Goal: Task Accomplishment & Management: Use online tool/utility

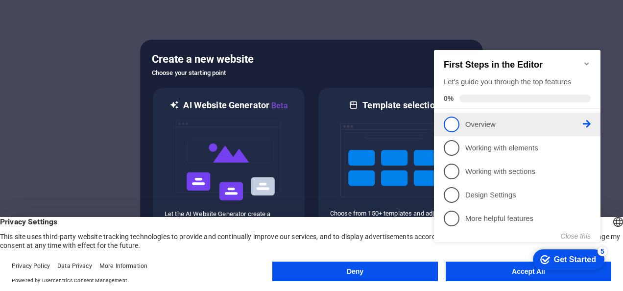
click at [451, 125] on span "1" at bounding box center [452, 125] width 16 height 16
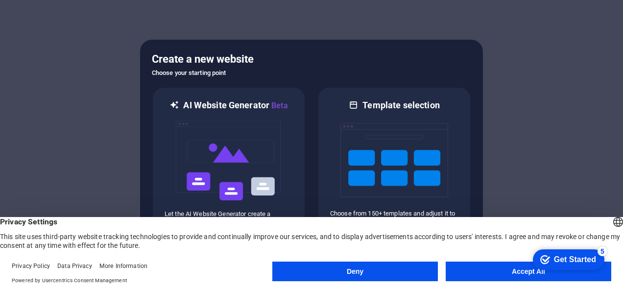
click at [476, 270] on button "Accept All" at bounding box center [529, 272] width 166 height 20
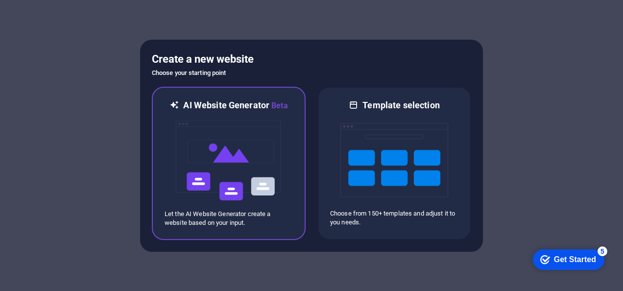
click at [270, 165] on img at bounding box center [229, 161] width 108 height 98
click at [220, 155] on img at bounding box center [229, 161] width 108 height 98
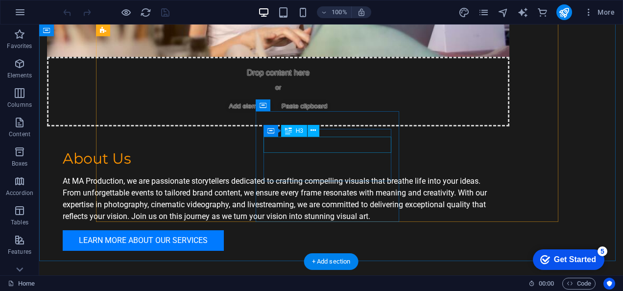
scroll to position [727, 0]
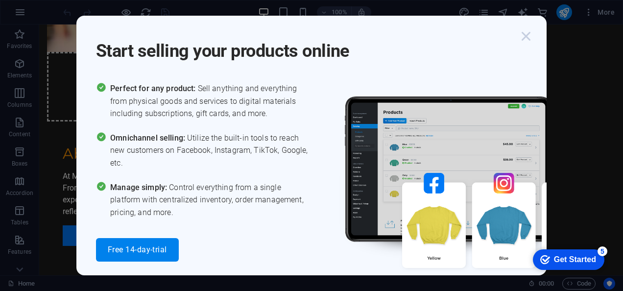
click at [528, 33] on icon "button" at bounding box center [527, 36] width 18 height 18
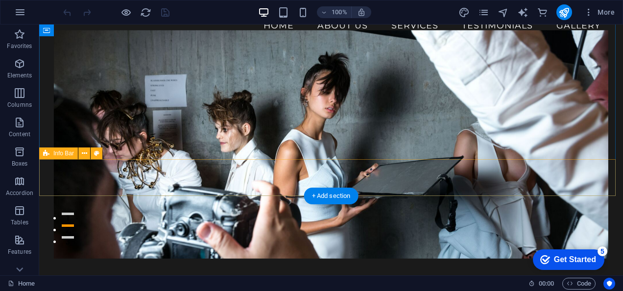
scroll to position [0, 0]
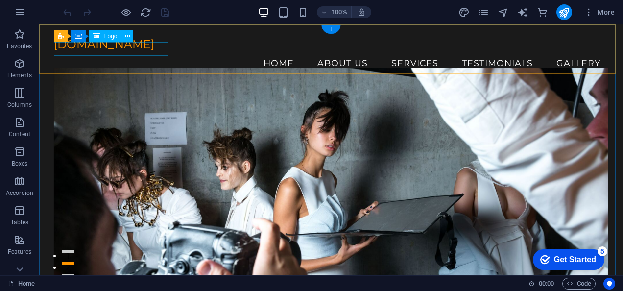
click at [106, 48] on div "[DOMAIN_NAME]" at bounding box center [331, 44] width 555 height 14
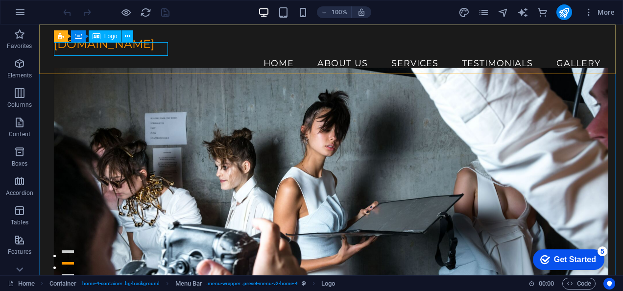
click at [109, 39] on span "Logo" at bounding box center [110, 36] width 13 height 6
click at [127, 37] on icon at bounding box center [127, 36] width 5 height 10
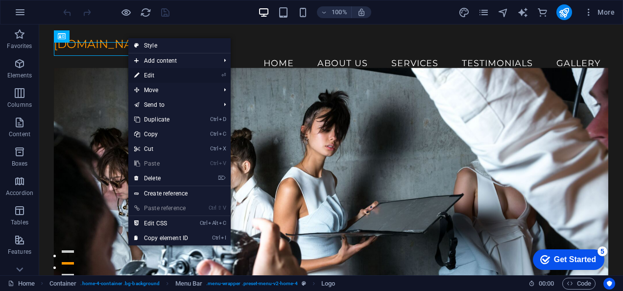
click at [163, 75] on link "⏎ Edit" at bounding box center [161, 75] width 66 height 15
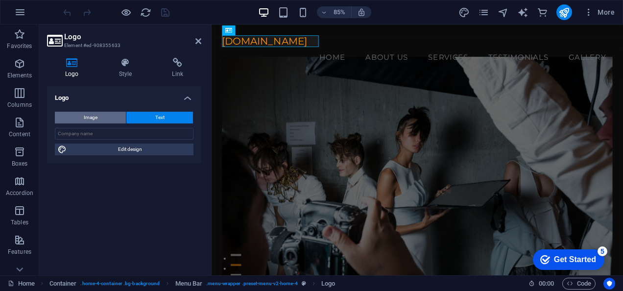
click at [102, 116] on button "Image" at bounding box center [90, 118] width 71 height 12
select select "DISABLED_OPTION_VALUE"
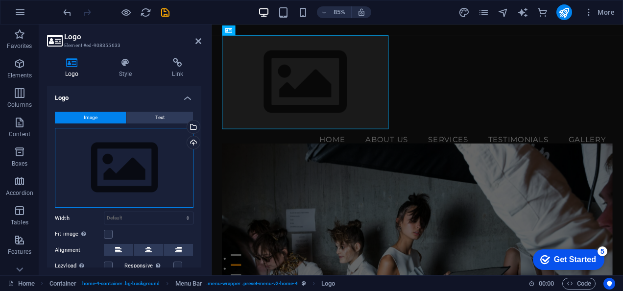
click at [141, 156] on div "Drag files here, click to choose files or select files from Files or our free s…" at bounding box center [124, 168] width 139 height 80
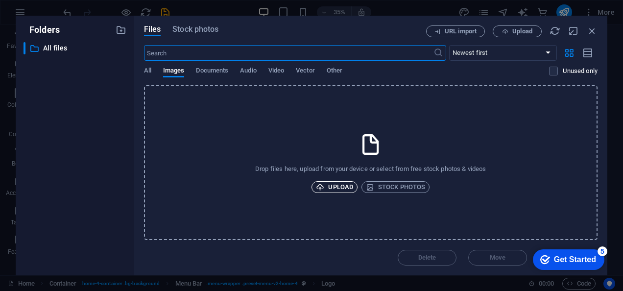
click at [332, 184] on span "Upload" at bounding box center [334, 187] width 37 height 12
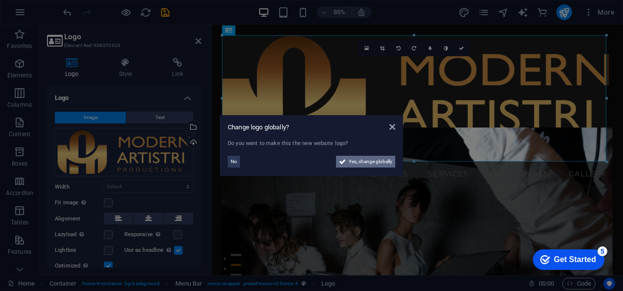
click at [362, 161] on span "Yes, change globally" at bounding box center [371, 162] width 44 height 12
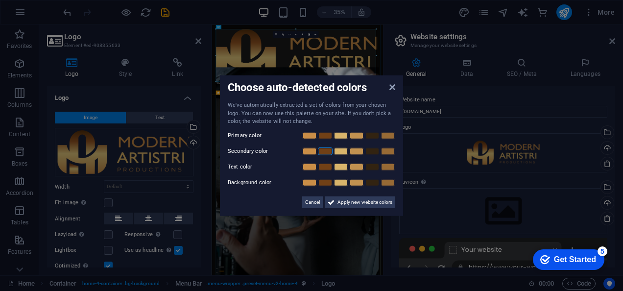
click at [322, 148] on link at bounding box center [325, 151] width 15 height 8
click at [361, 137] on link at bounding box center [356, 135] width 15 height 8
click at [358, 168] on link at bounding box center [356, 167] width 15 height 8
drag, startPoint x: 376, startPoint y: 181, endPoint x: 370, endPoint y: 190, distance: 11.2
click at [376, 181] on link at bounding box center [372, 182] width 15 height 8
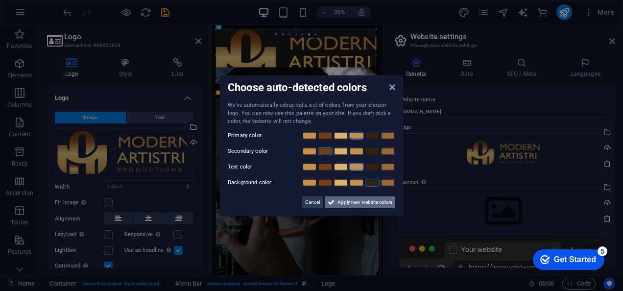
drag, startPoint x: 354, startPoint y: 201, endPoint x: 435, endPoint y: 538, distance: 346.3
click at [354, 201] on span "Apply new website colors" at bounding box center [365, 202] width 55 height 12
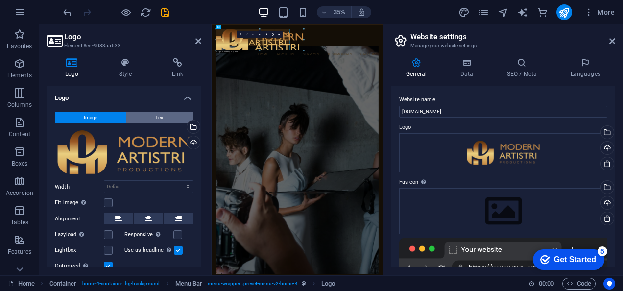
drag, startPoint x: 376, startPoint y: 29, endPoint x: 129, endPoint y: 122, distance: 263.8
type input "430"
select select "px"
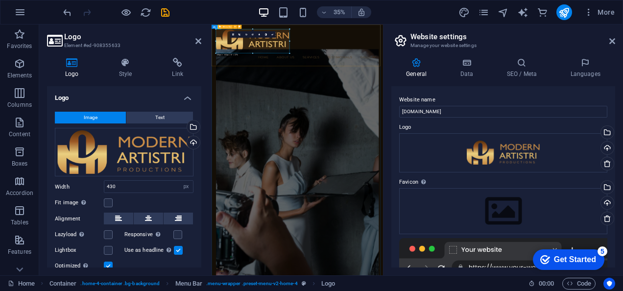
click at [619, 93] on div "Menu Home About Us Services Testimonials Gallery" at bounding box center [457, 84] width 490 height 119
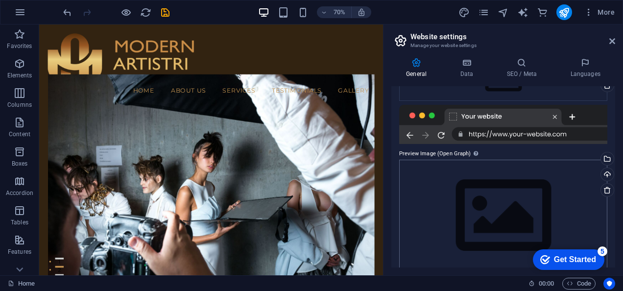
scroll to position [146, 0]
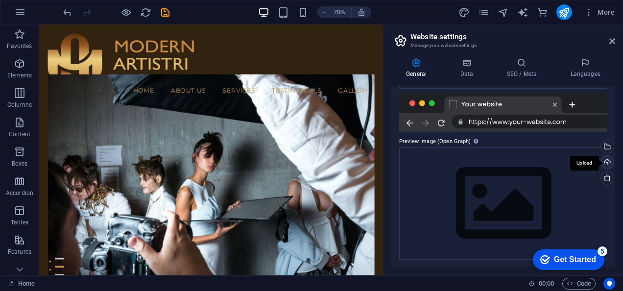
click at [605, 162] on div "Upload" at bounding box center [606, 163] width 15 height 15
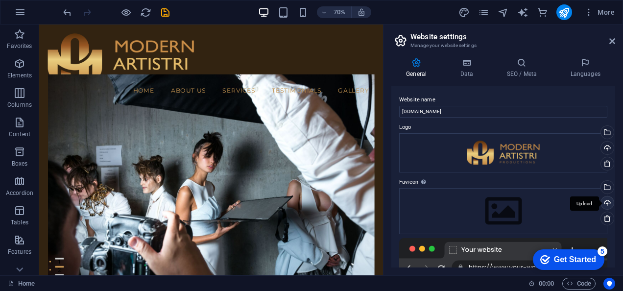
click at [609, 202] on div "Upload" at bounding box center [606, 204] width 15 height 15
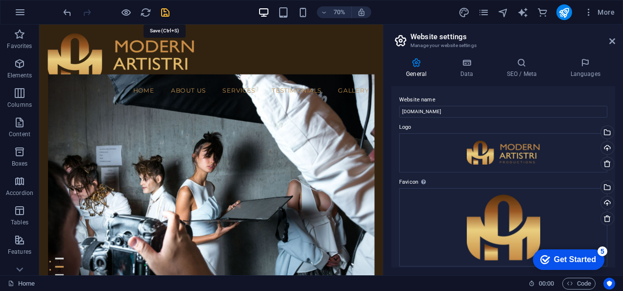
click at [162, 11] on icon "save" at bounding box center [165, 12] width 11 height 11
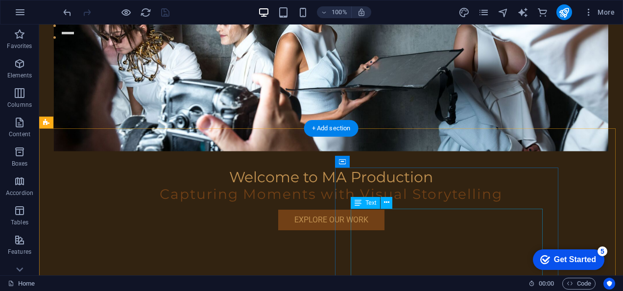
scroll to position [270, 0]
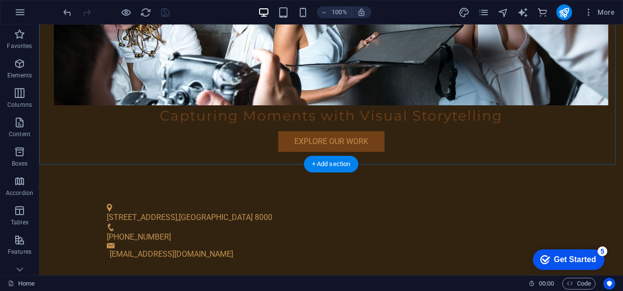
scroll to position [293, 0]
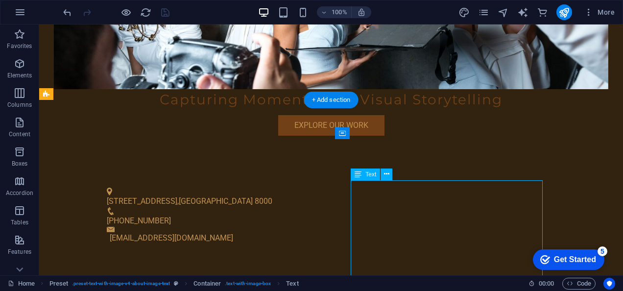
click at [387, 174] on icon at bounding box center [386, 174] width 5 height 10
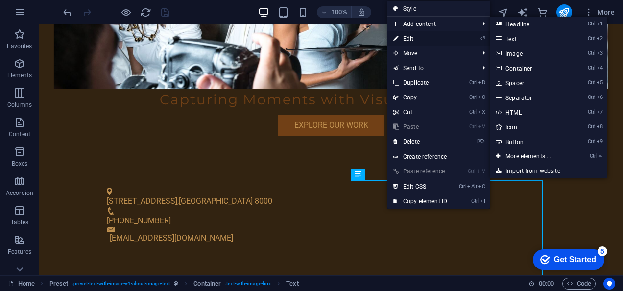
click at [414, 35] on link "⏎ Edit" at bounding box center [421, 38] width 66 height 15
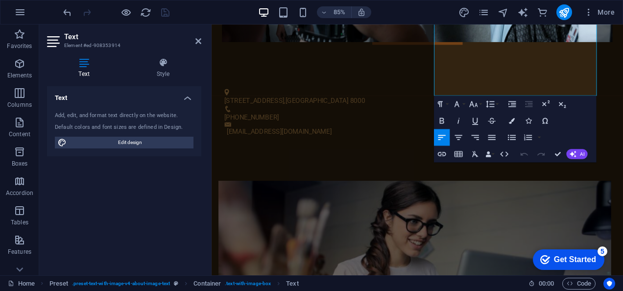
scroll to position [523, 0]
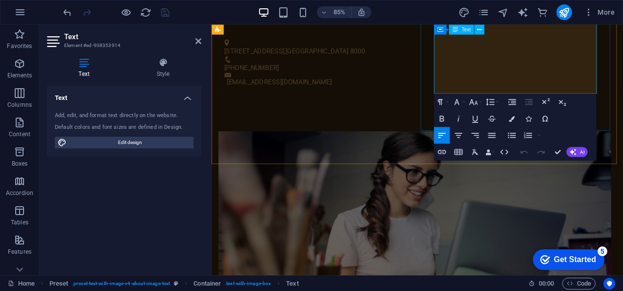
drag, startPoint x: 540, startPoint y: 224, endPoint x: 488, endPoint y: 98, distance: 136.2
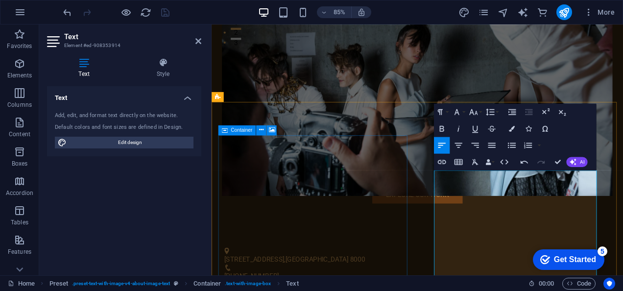
scroll to position [376, 0]
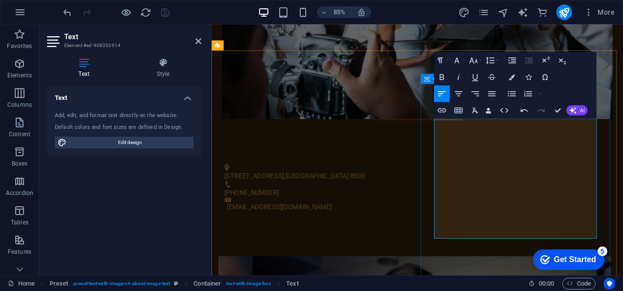
drag, startPoint x: 552, startPoint y: 150, endPoint x: 470, endPoint y: 155, distance: 82.0
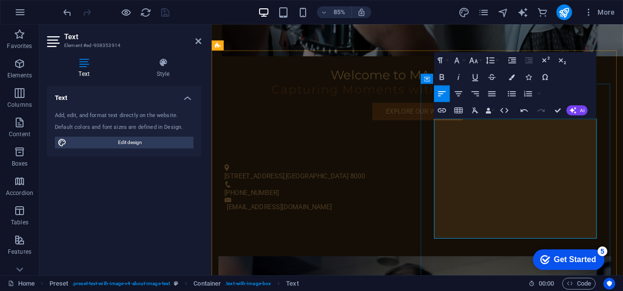
drag, startPoint x: 482, startPoint y: 141, endPoint x: 467, endPoint y: 144, distance: 16.0
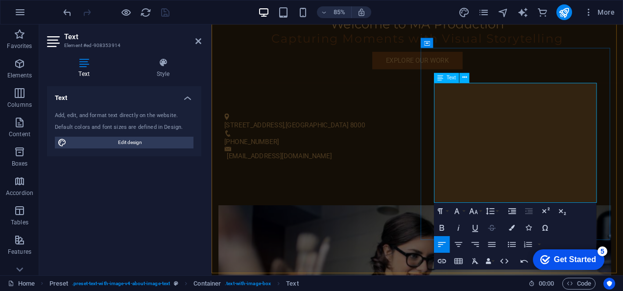
scroll to position [523, 0]
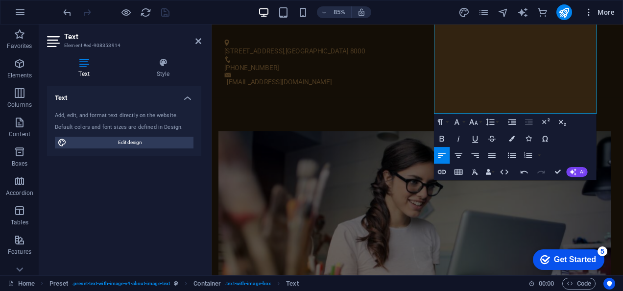
click at [609, 11] on span "More" at bounding box center [599, 12] width 31 height 10
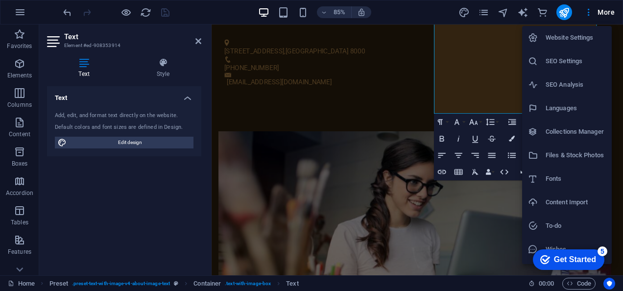
click at [380, 192] on div at bounding box center [311, 145] width 623 height 291
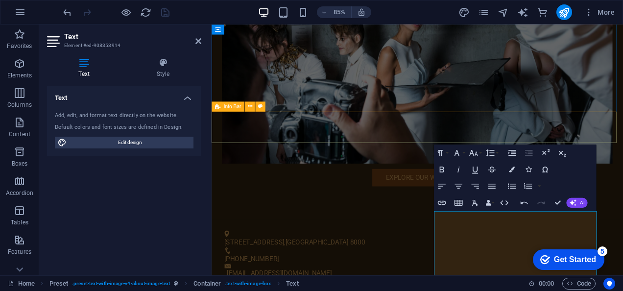
scroll to position [313, 0]
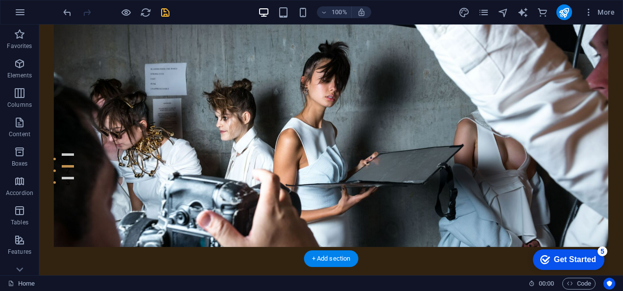
scroll to position [147, 0]
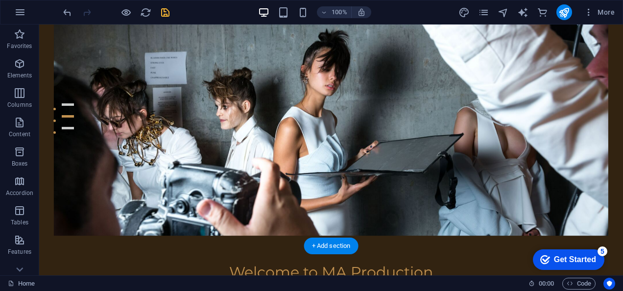
click at [285, 161] on figure at bounding box center [331, 121] width 555 height 228
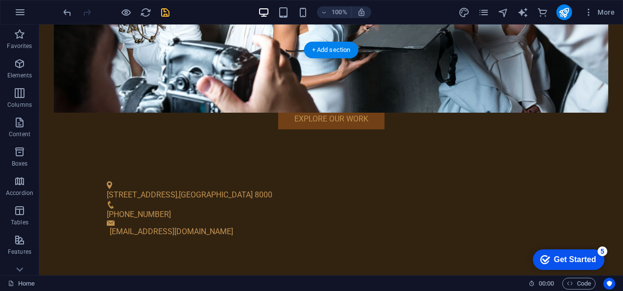
scroll to position [441, 0]
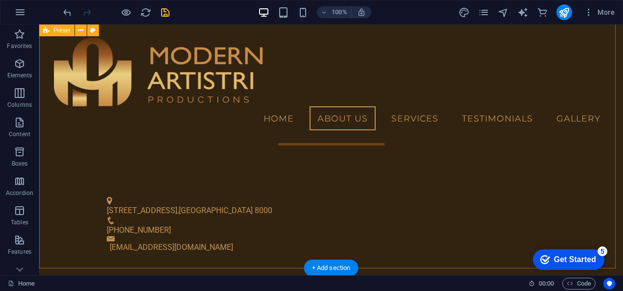
scroll to position [283, 0]
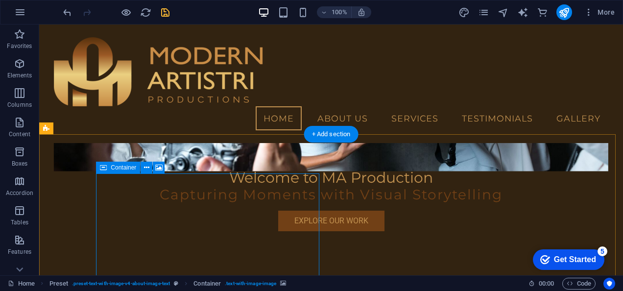
scroll to position [185, 0]
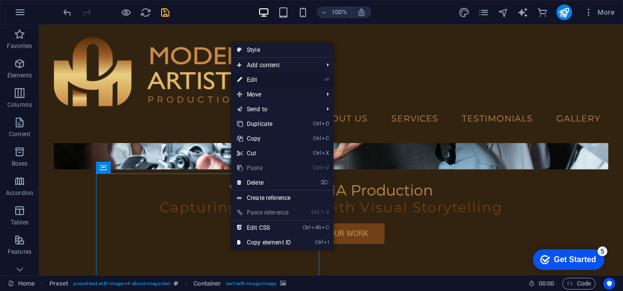
click at [282, 81] on link "⏎ Edit" at bounding box center [264, 80] width 66 height 15
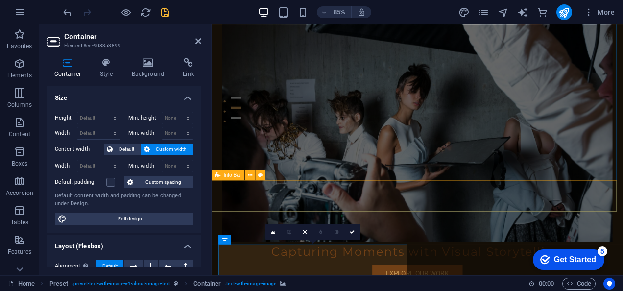
scroll to position [332, 0]
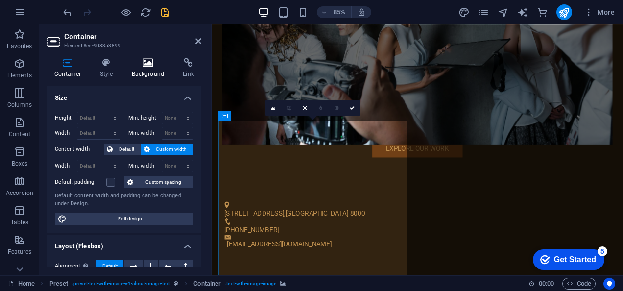
click at [136, 69] on h4 "Background" at bounding box center [149, 68] width 51 height 21
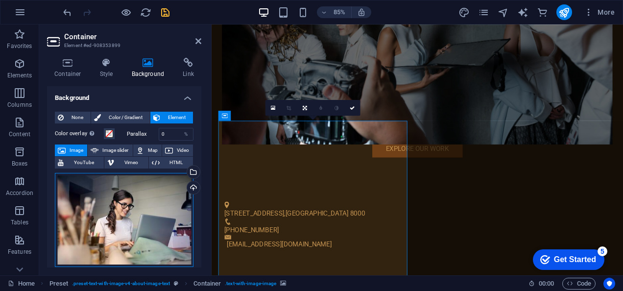
click at [131, 202] on div "Drag files here, click to choose files or select files from Files or our free s…" at bounding box center [124, 220] width 139 height 94
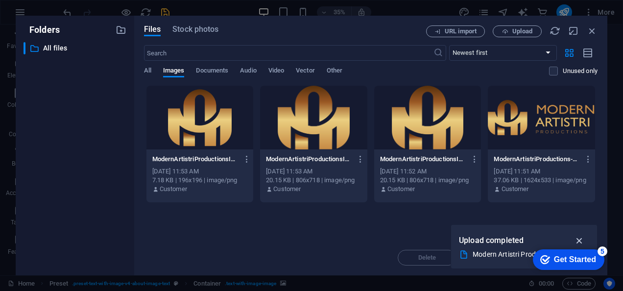
click at [579, 242] on icon "button" at bounding box center [579, 240] width 11 height 11
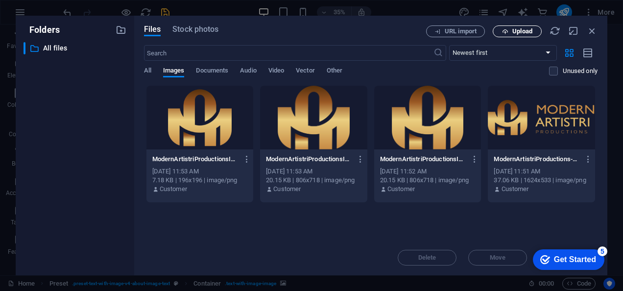
click at [534, 30] on span "Upload" at bounding box center [517, 31] width 40 height 6
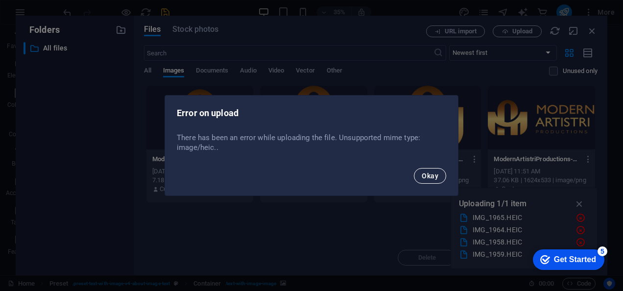
click at [428, 173] on span "Okay" at bounding box center [430, 176] width 17 height 8
click at [438, 176] on span "Okay" at bounding box center [430, 176] width 17 height 8
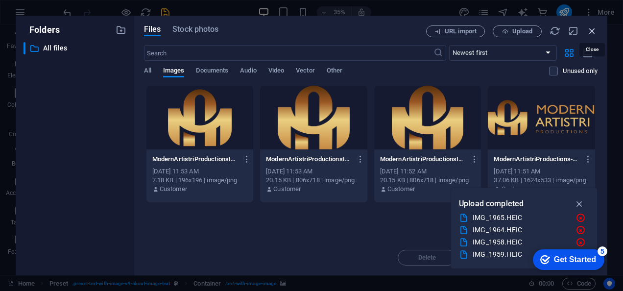
click at [593, 28] on icon "button" at bounding box center [592, 30] width 11 height 11
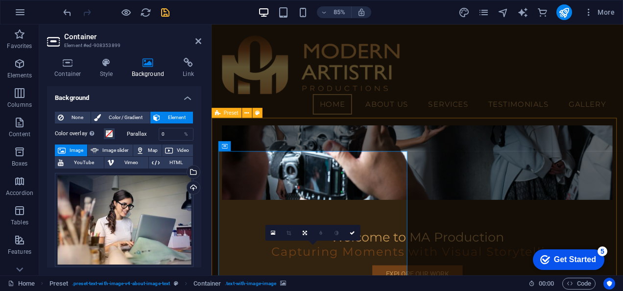
scroll to position [0, 0]
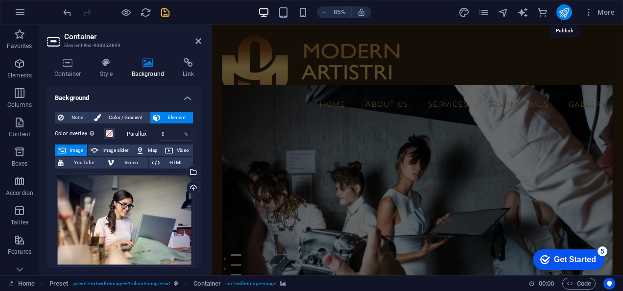
click at [563, 15] on icon "publish" at bounding box center [564, 12] width 11 height 11
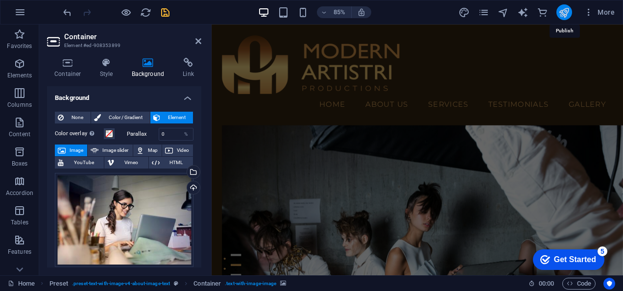
scroll to position [395, 0]
